Goal: Subscribe to service/newsletter

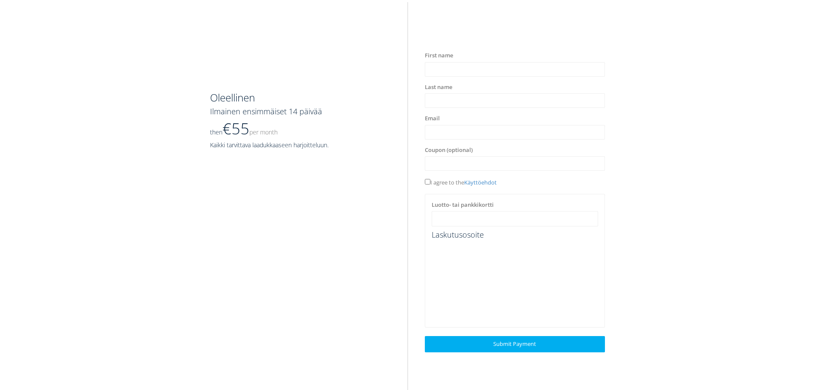
click at [502, 205] on div "Luotto- tai pankkikortti" at bounding box center [514, 214] width 179 height 26
click at [504, 203] on div "Luotto- tai pankkikortti" at bounding box center [514, 214] width 179 height 26
click at [501, 206] on div "Luotto- tai pankkikortti" at bounding box center [514, 214] width 179 height 26
click at [470, 162] on input "text" at bounding box center [515, 163] width 180 height 15
